Goal: Information Seeking & Learning: Learn about a topic

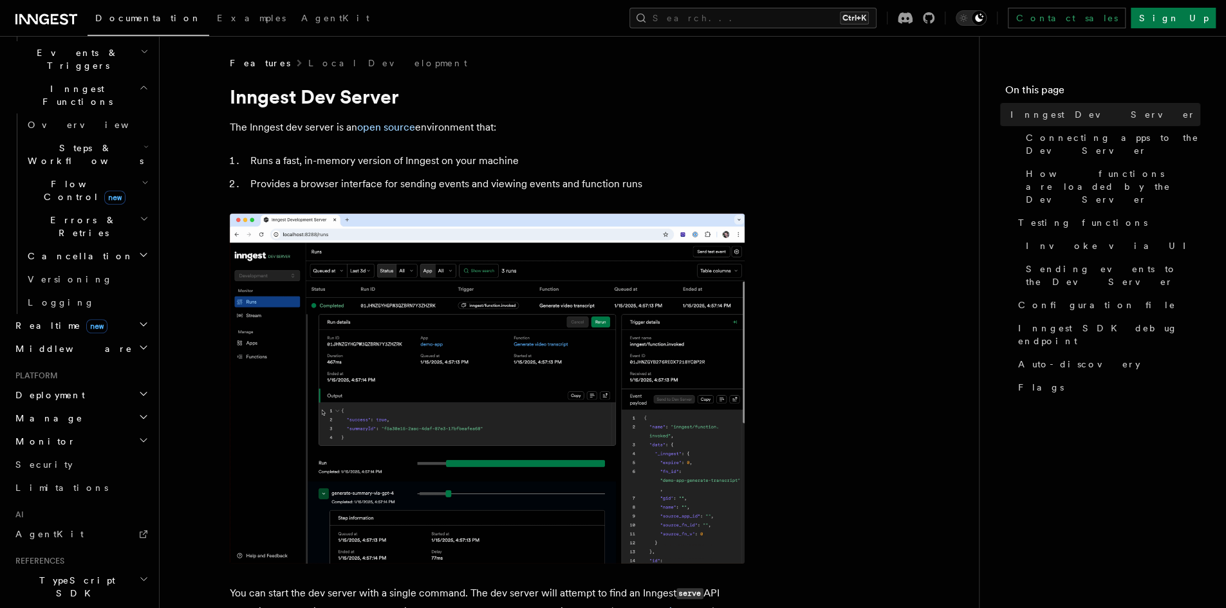
click at [138, 319] on icon "button" at bounding box center [143, 324] width 10 height 10
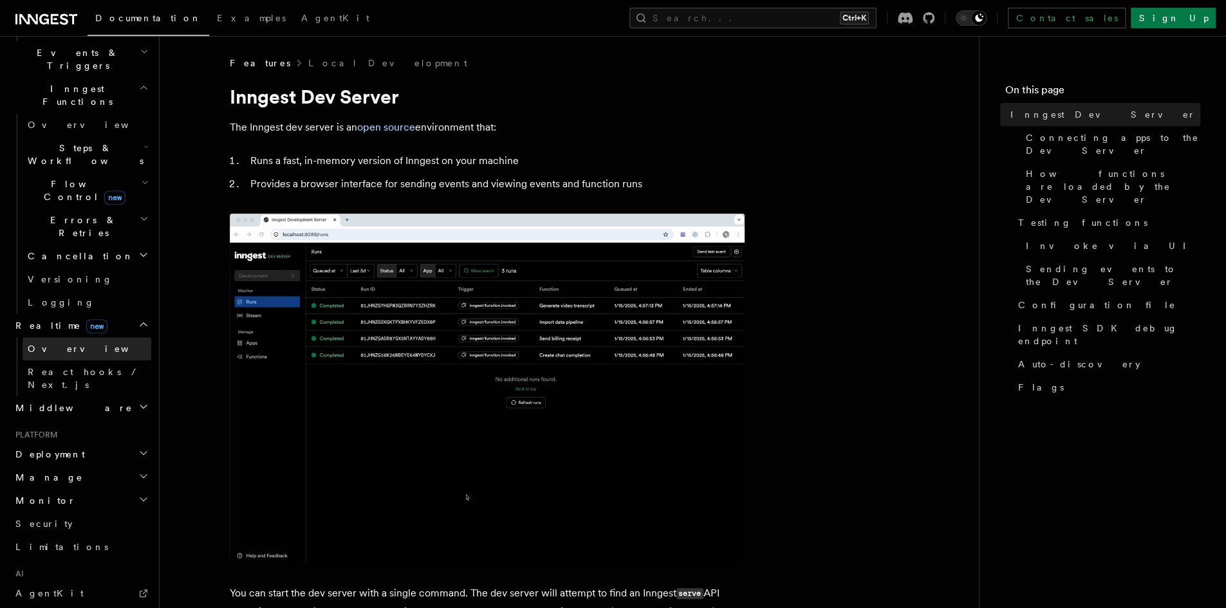
click at [88, 337] on link "Overview" at bounding box center [87, 348] width 129 height 23
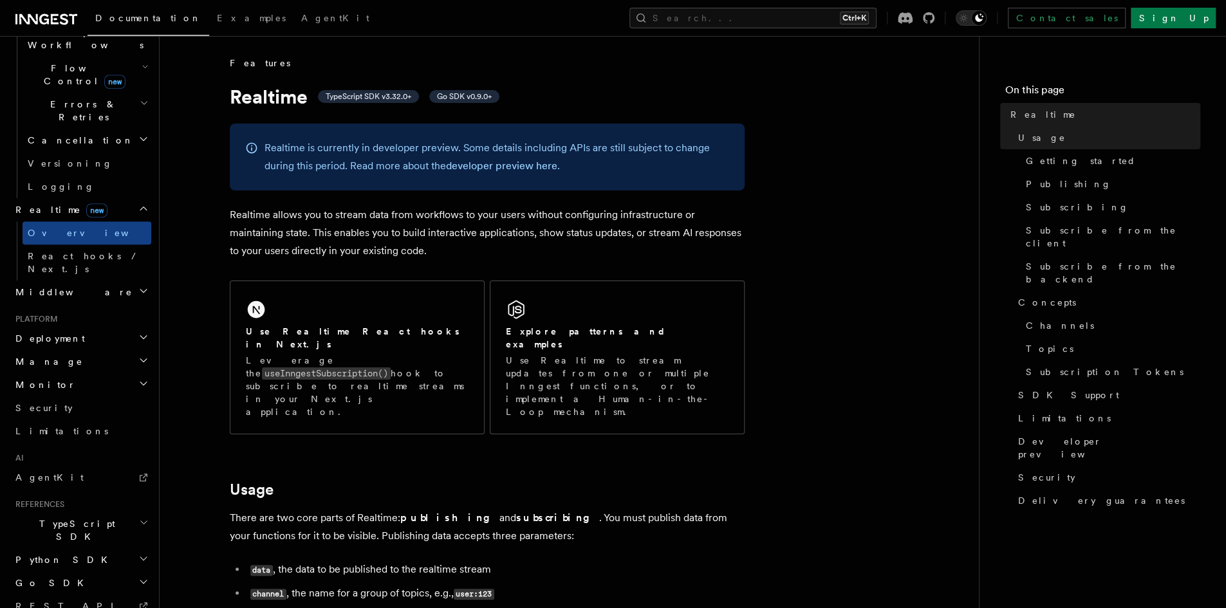
scroll to position [467, 0]
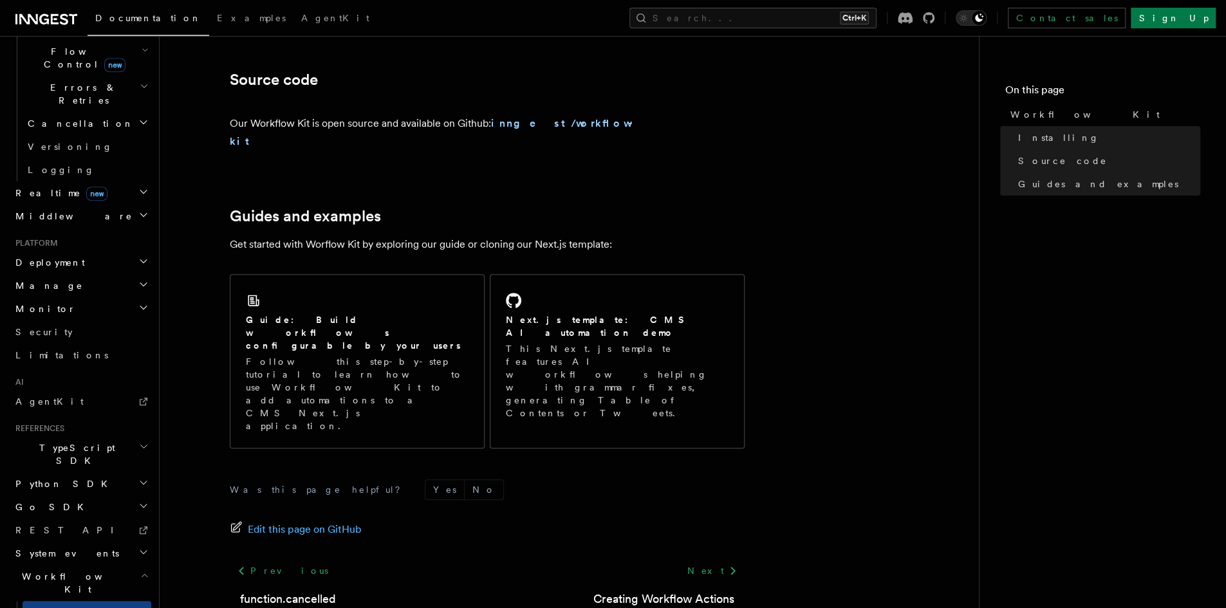
scroll to position [758, 0]
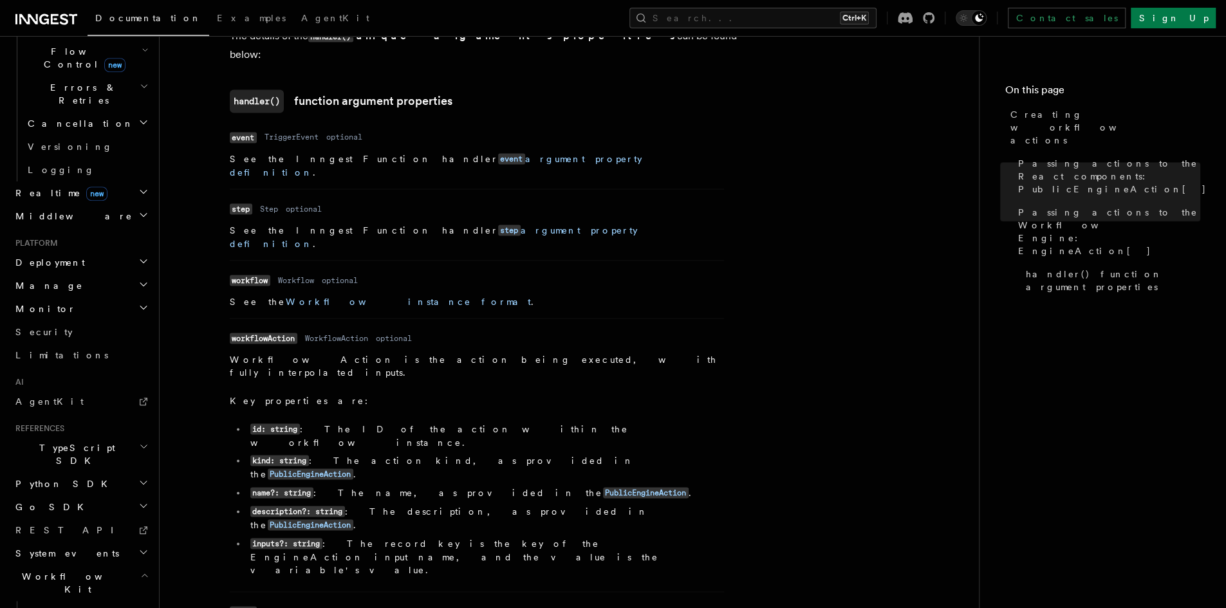
scroll to position [1798, 0]
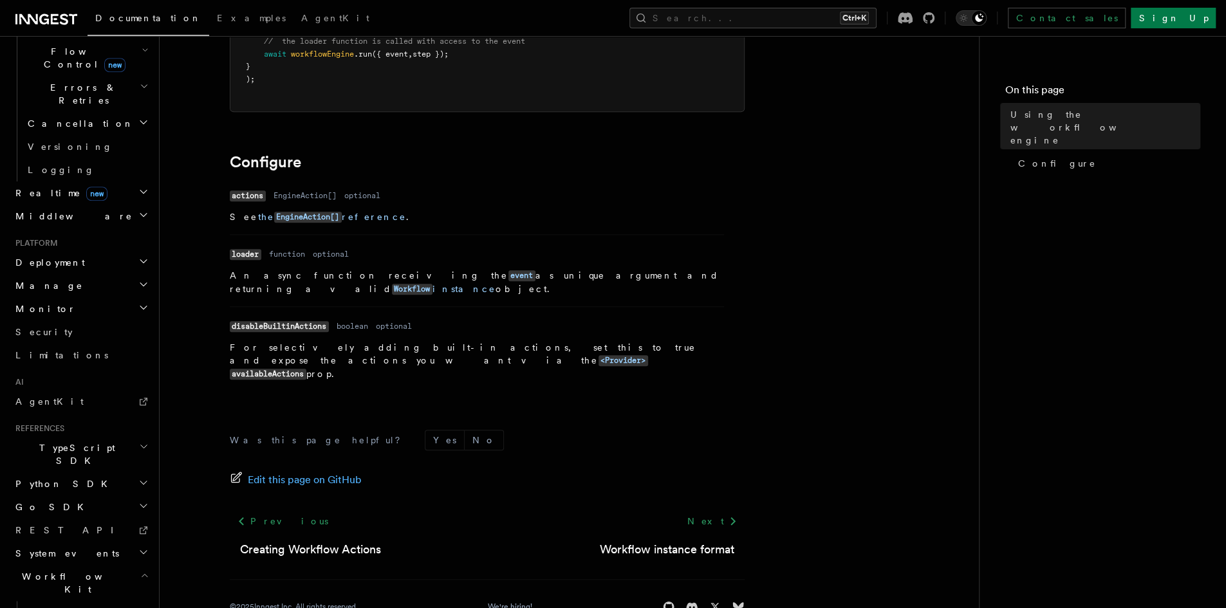
scroll to position [391, 0]
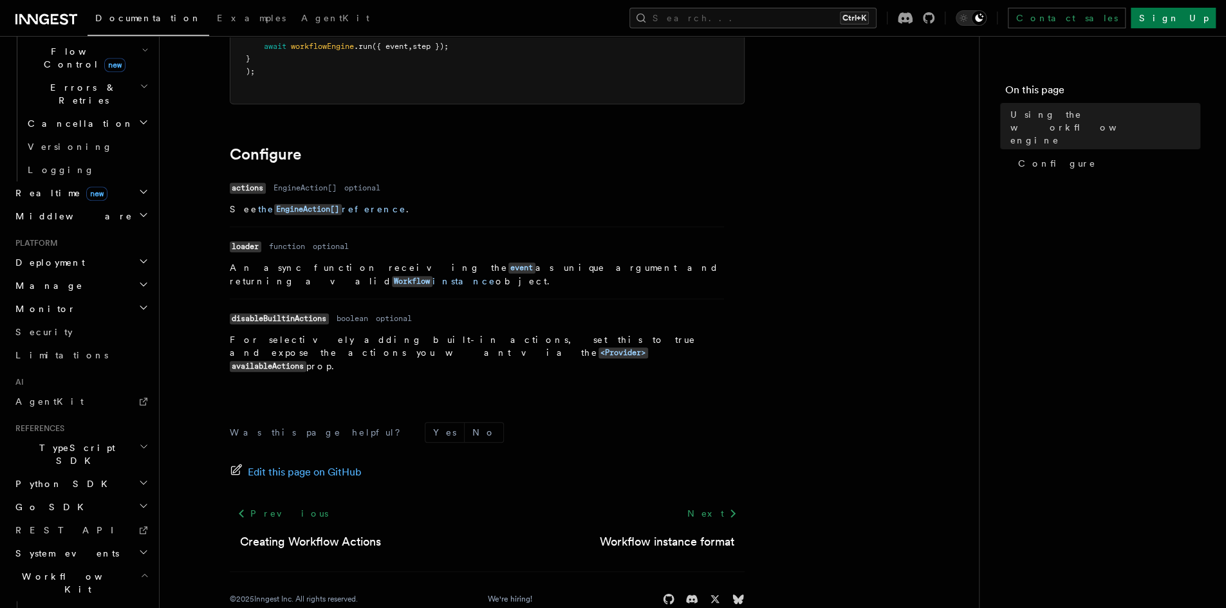
click at [629, 524] on footer "Was this page helpful? Yes No Edit this page on GitHub Previous Creating Workfl…" at bounding box center [487, 513] width 515 height 183
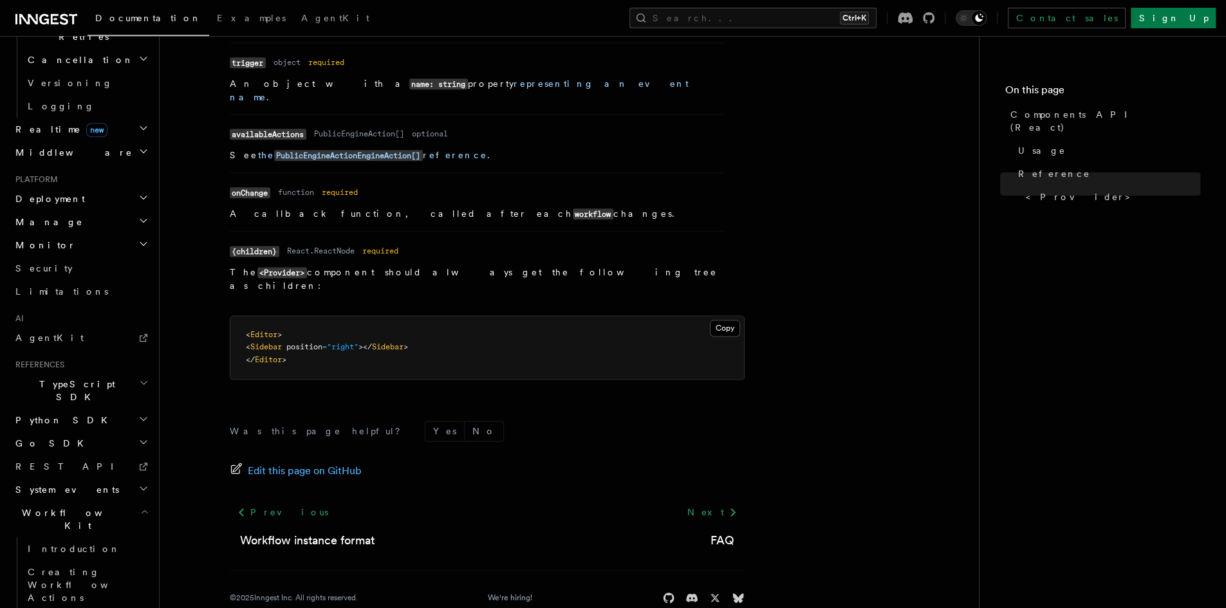
scroll to position [537, 0]
click at [140, 501] on icon "button" at bounding box center [144, 506] width 8 height 10
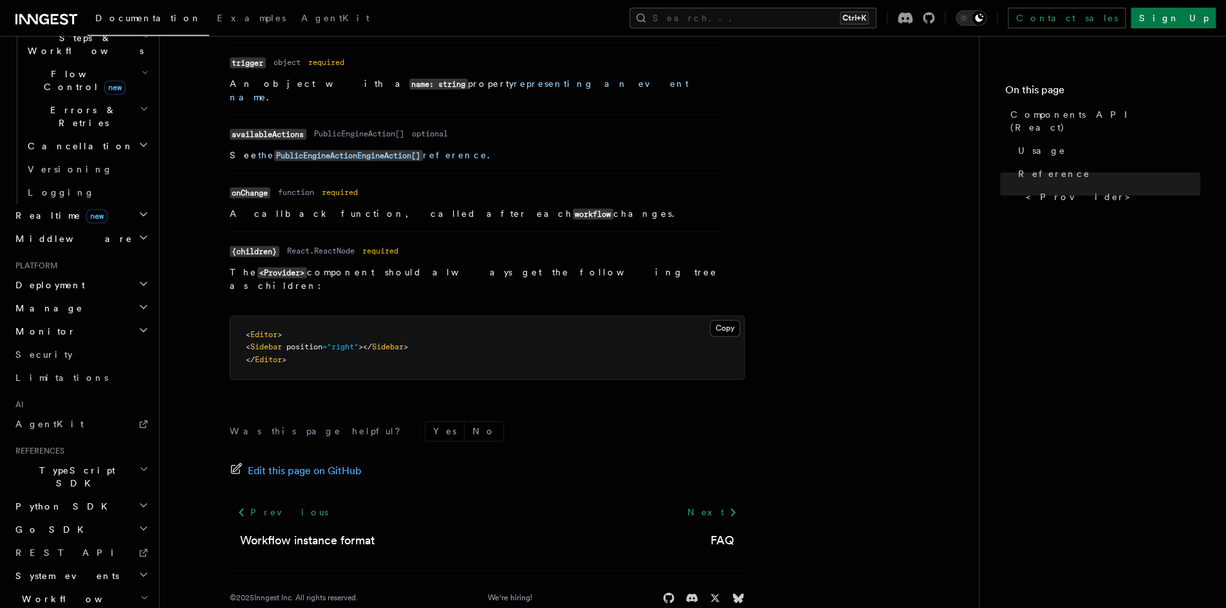
scroll to position [421, 0]
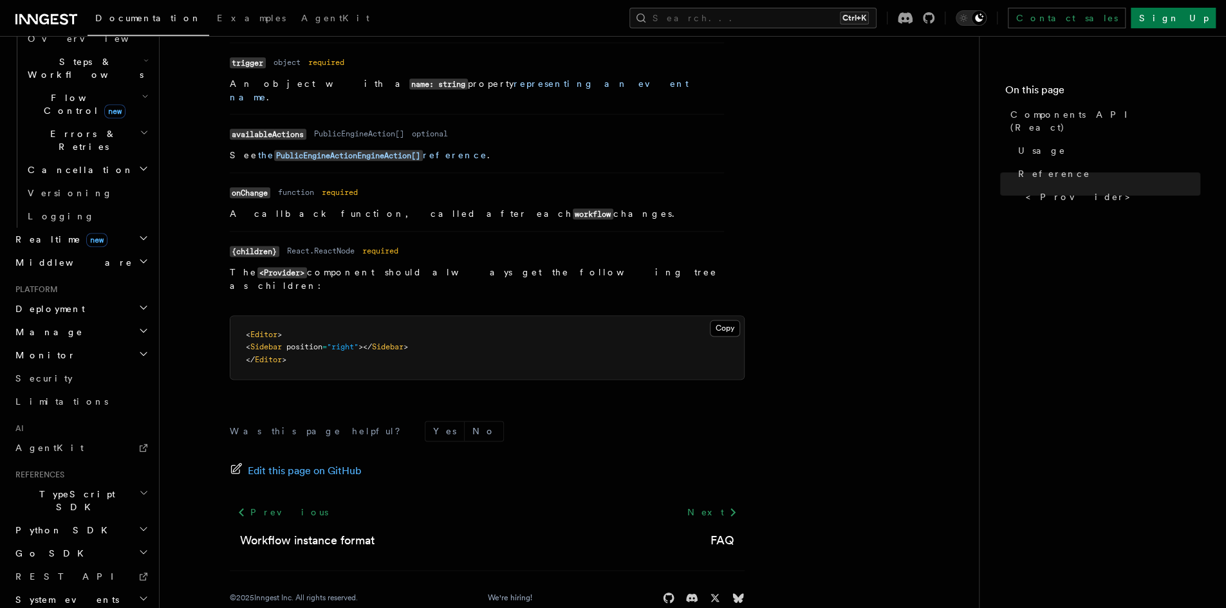
click at [139, 488] on icon "button" at bounding box center [144, 493] width 10 height 10
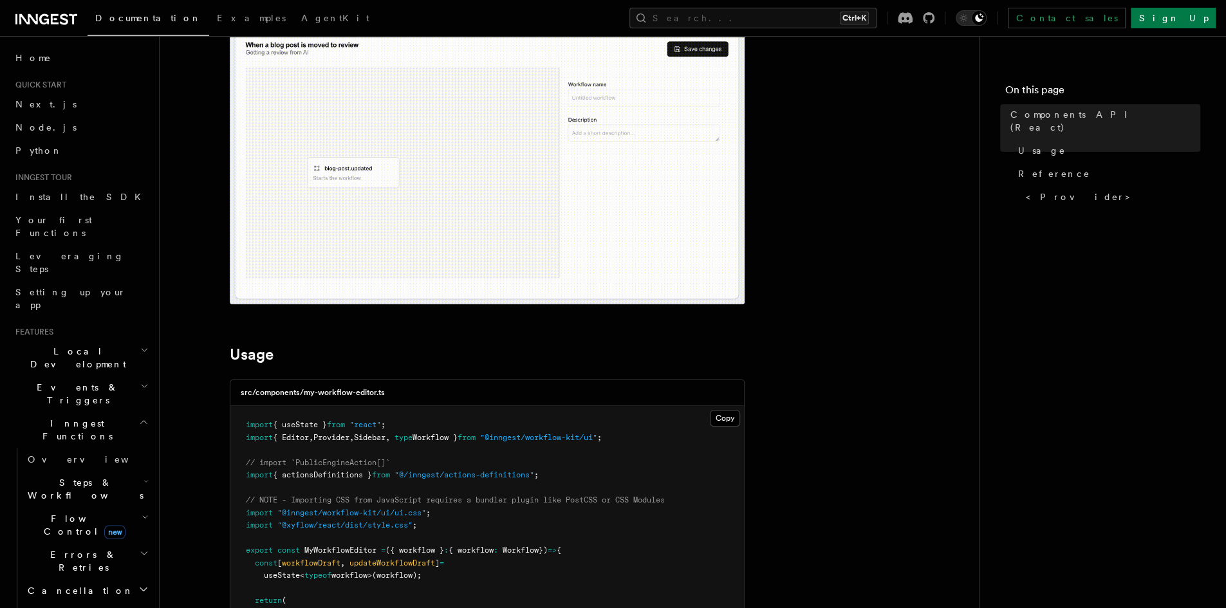
scroll to position [0, 0]
